Goal: Find specific page/section: Find specific page/section

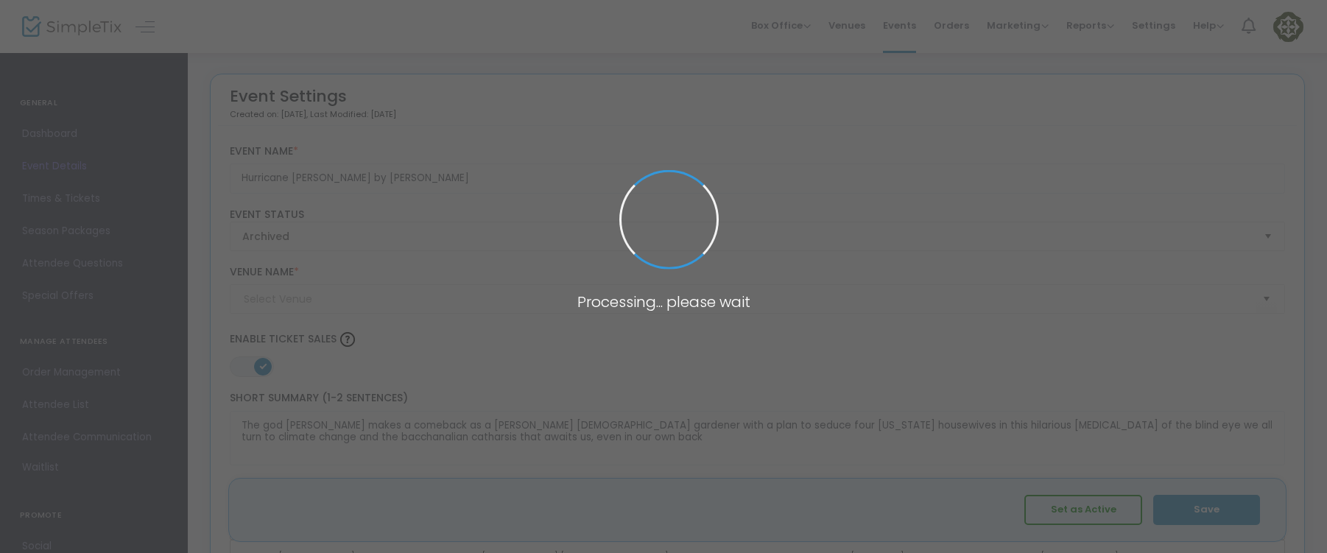
type input "Center for the Performing Arts (CFPA)"
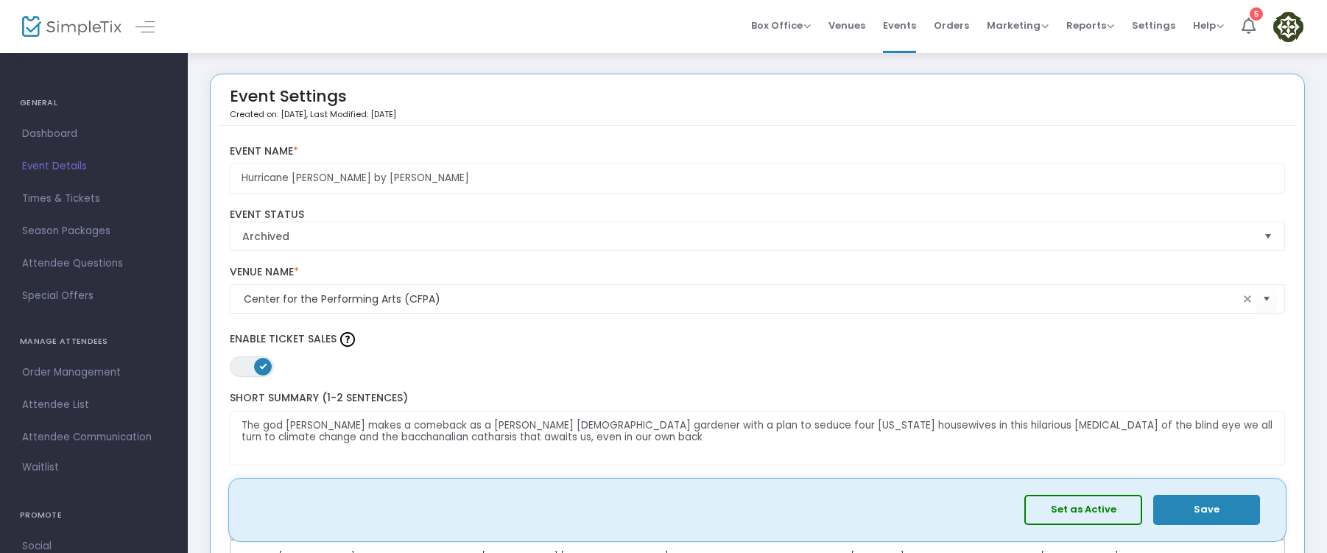
click at [71, 25] on img at bounding box center [71, 26] width 99 height 21
